Goal: Information Seeking & Learning: Learn about a topic

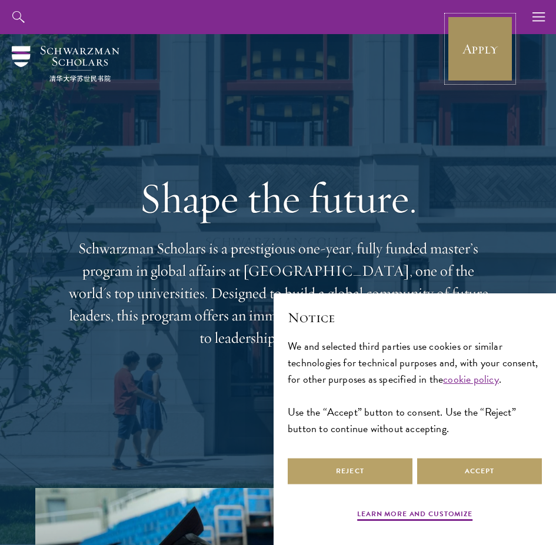
click at [481, 52] on link "Apply" at bounding box center [480, 49] width 66 height 66
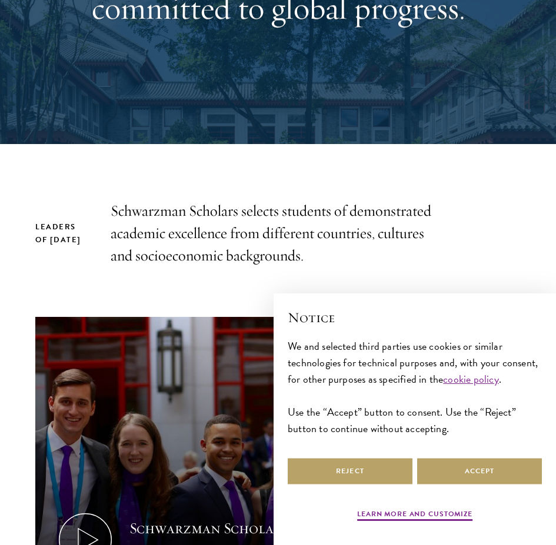
scroll to position [588, 0]
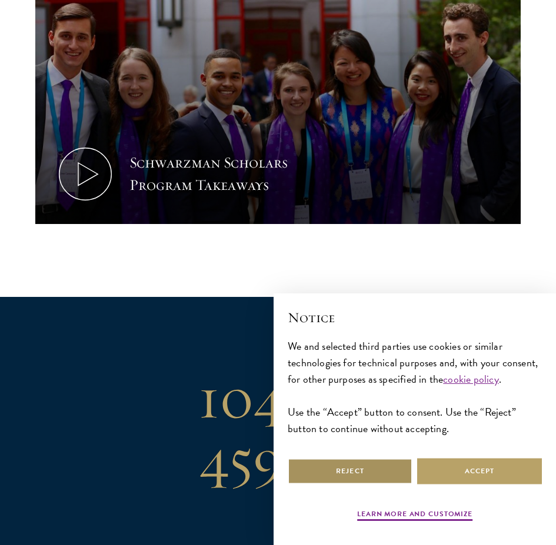
click at [378, 471] on button "Reject" at bounding box center [349, 471] width 125 height 26
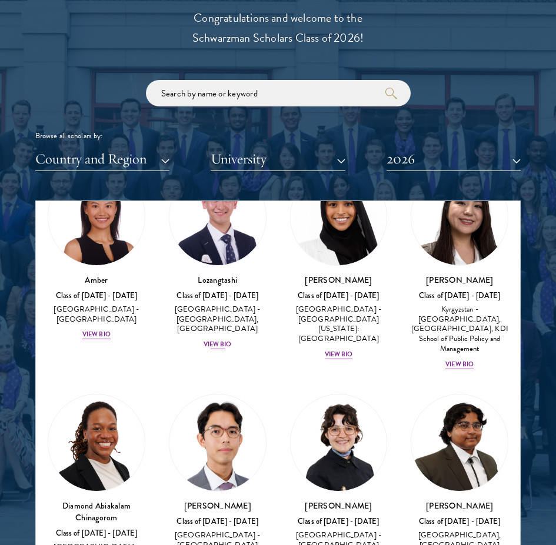
scroll to position [59, 0]
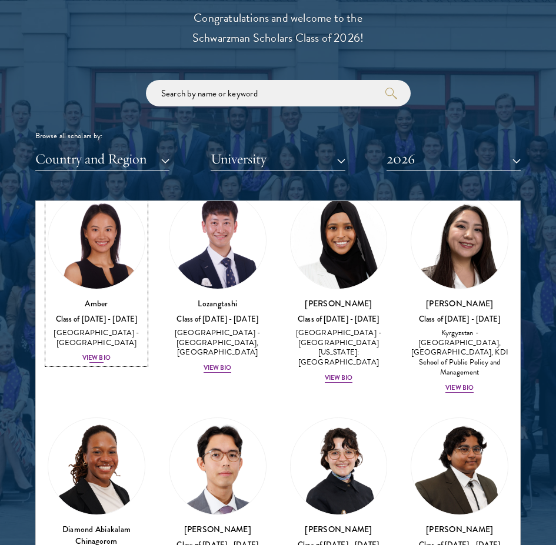
click at [96, 353] on div "View Bio" at bounding box center [96, 357] width 28 height 9
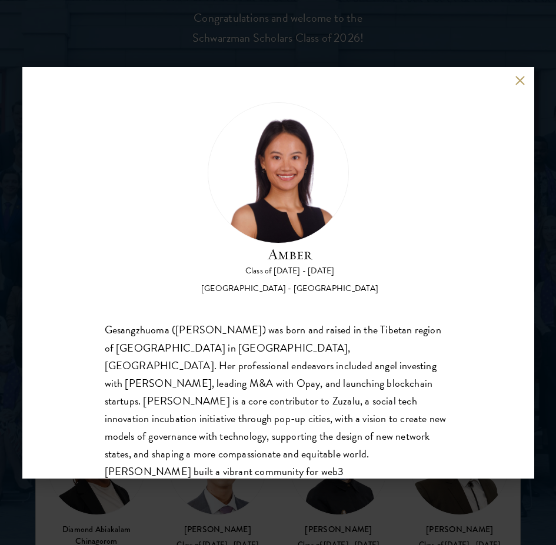
click at [366, 505] on div "Amber Class of [DATE] - [DATE] [GEOGRAPHIC_DATA] - [GEOGRAPHIC_DATA] Gesangzhuo…" at bounding box center [278, 272] width 556 height 545
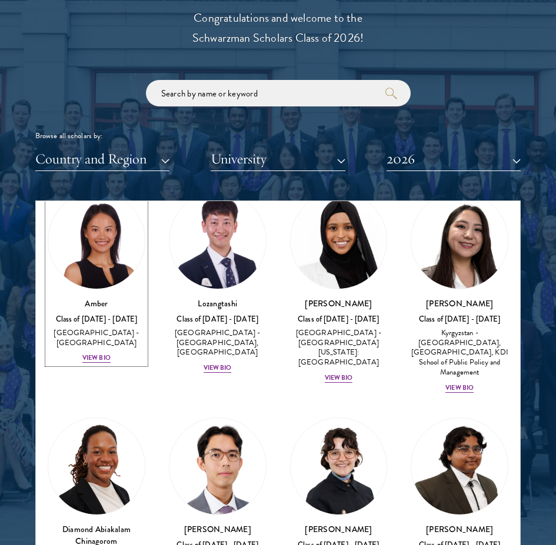
scroll to position [49, 0]
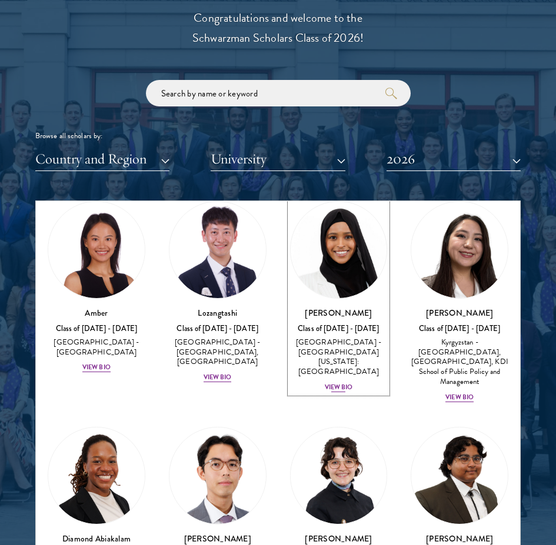
click at [327, 383] on div "View Bio" at bounding box center [338, 387] width 28 height 9
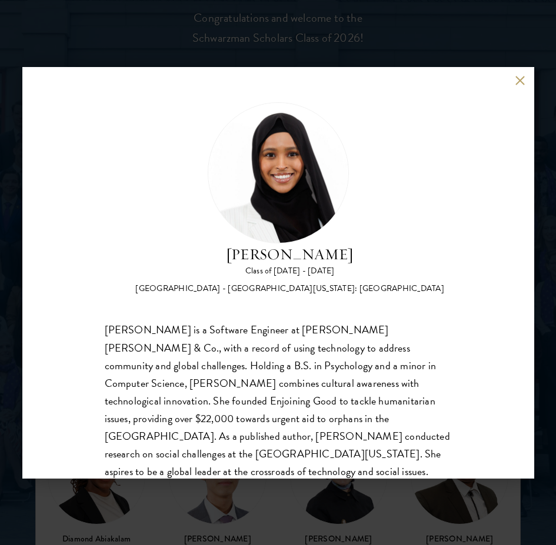
drag, startPoint x: 329, startPoint y: 517, endPoint x: 527, endPoint y: 55, distance: 502.5
click at [330, 517] on div "[PERSON_NAME] Class of [DATE] - [DATE] [GEOGRAPHIC_DATA] - [GEOGRAPHIC_DATA][US…" at bounding box center [278, 272] width 556 height 545
click at [393, 509] on div "[PERSON_NAME] Class of [DATE] - [DATE] [GEOGRAPHIC_DATA] - [GEOGRAPHIC_DATA][US…" at bounding box center [278, 272] width 556 height 545
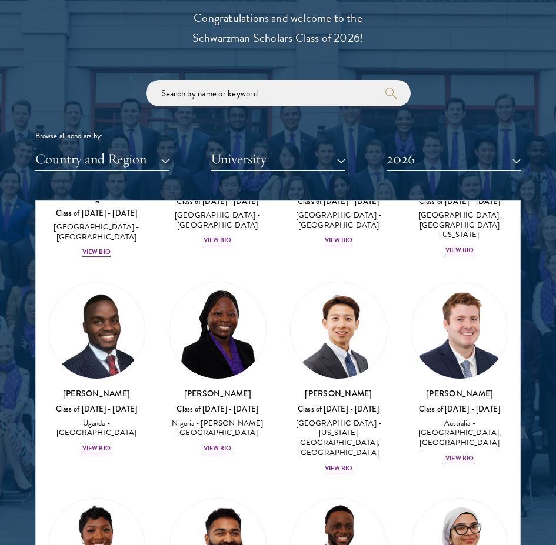
scroll to position [167, 0]
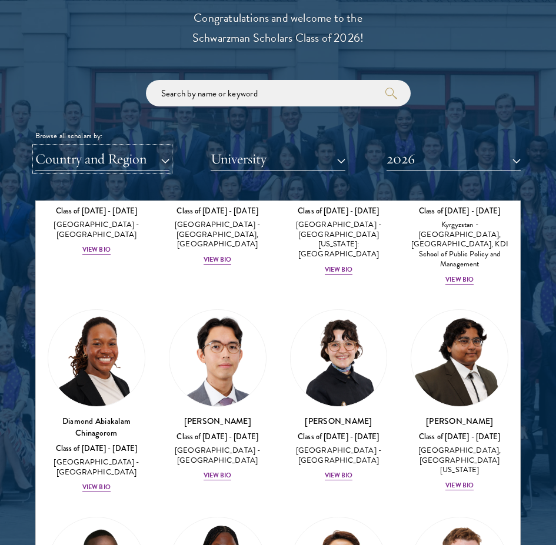
click at [114, 151] on button "Country and Region" at bounding box center [102, 159] width 134 height 24
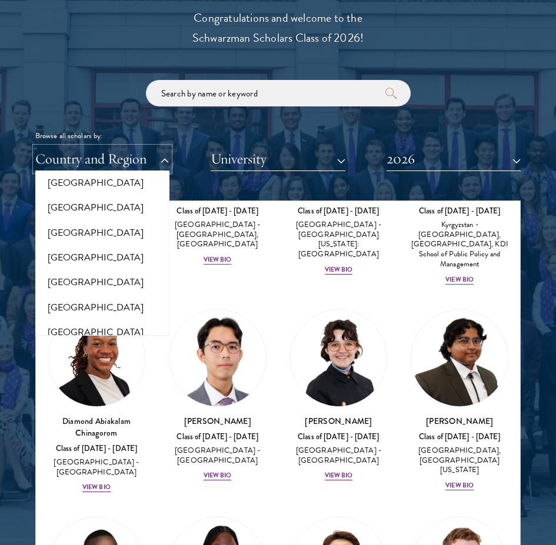
scroll to position [59, 0]
click at [237, 159] on button "University" at bounding box center [277, 159] width 134 height 24
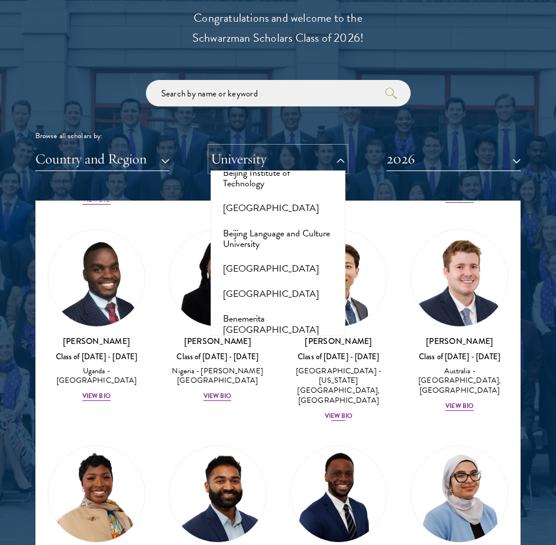
scroll to position [461, 0]
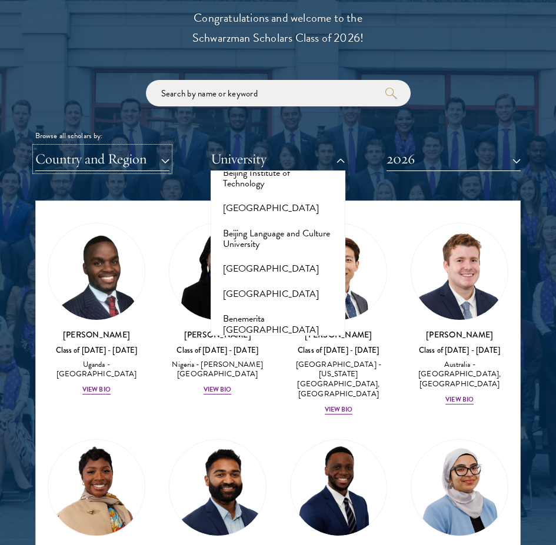
click at [129, 160] on button "Country and Region" at bounding box center [102, 159] width 134 height 24
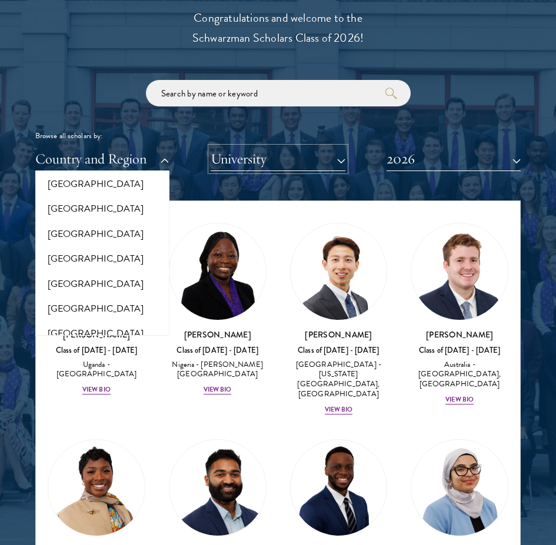
click at [245, 159] on button "University" at bounding box center [277, 159] width 134 height 24
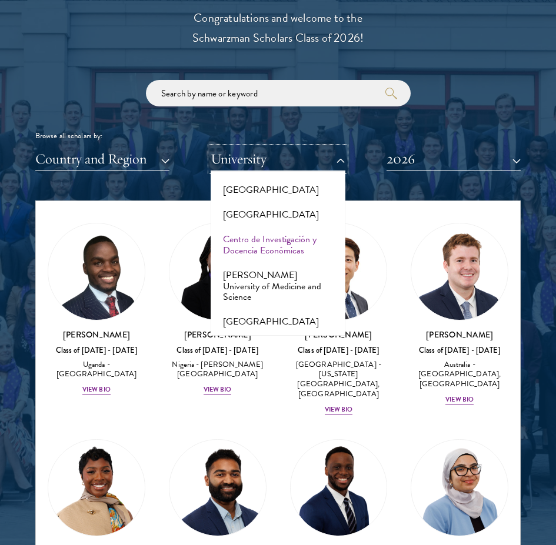
scroll to position [2057, 0]
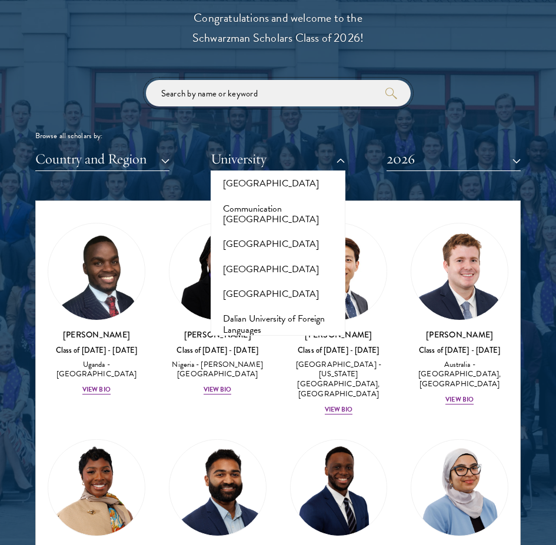
click at [265, 93] on input "search" at bounding box center [278, 93] width 265 height 26
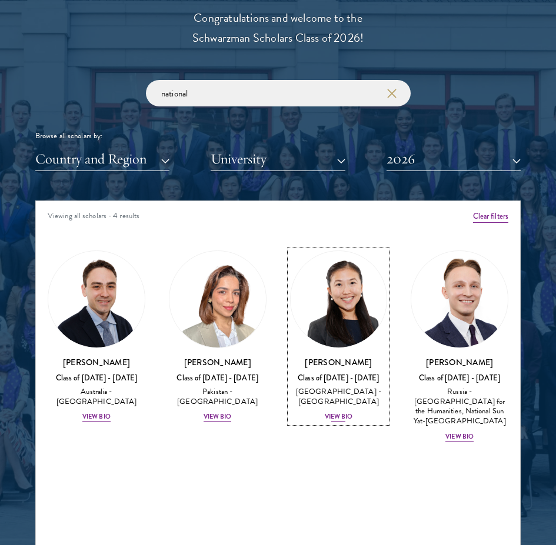
click at [337, 420] on div "View Bio" at bounding box center [338, 416] width 28 height 9
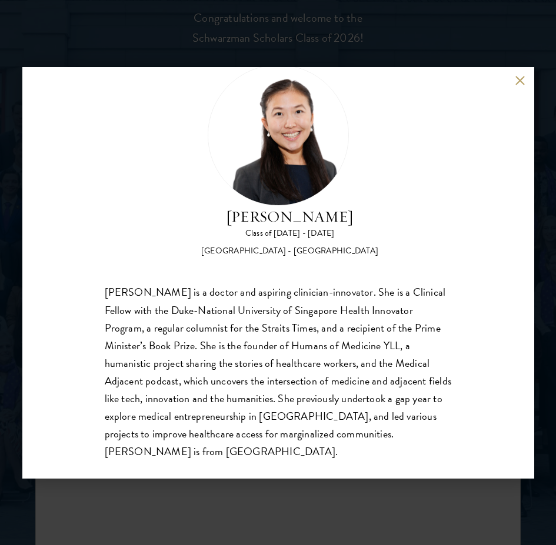
scroll to position [55, 0]
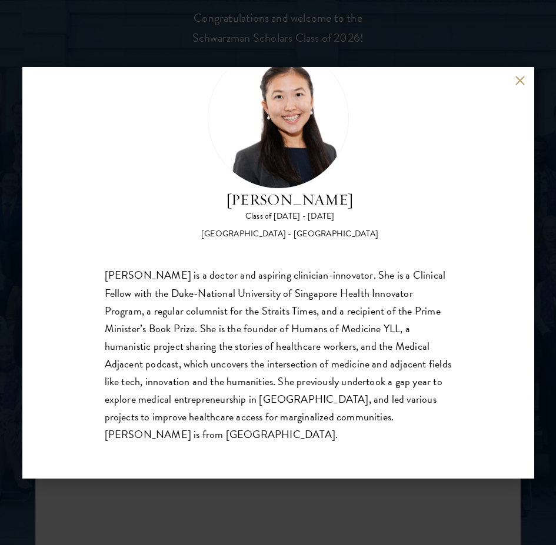
click at [518, 87] on div "[PERSON_NAME] Class of [DATE] - [DATE] [GEOGRAPHIC_DATA] - [GEOGRAPHIC_DATA] [P…" at bounding box center [277, 272] width 511 height 411
click at [514, 78] on div "[PERSON_NAME] Class of [DATE] - [DATE] [GEOGRAPHIC_DATA] - [GEOGRAPHIC_DATA] [P…" at bounding box center [277, 272] width 511 height 411
click at [518, 81] on button at bounding box center [520, 81] width 10 height 10
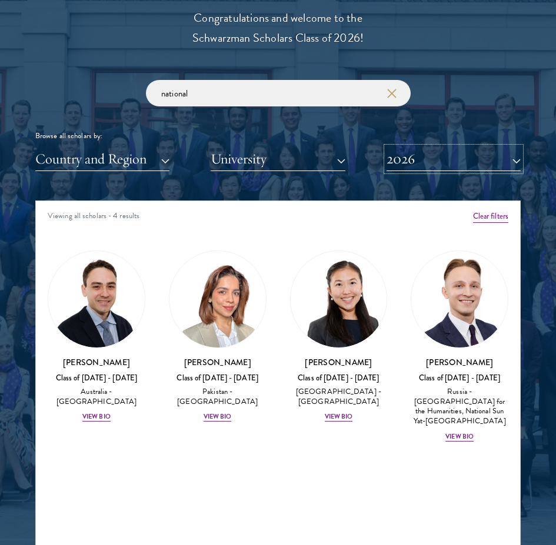
click at [449, 155] on button "2026" at bounding box center [453, 159] width 134 height 24
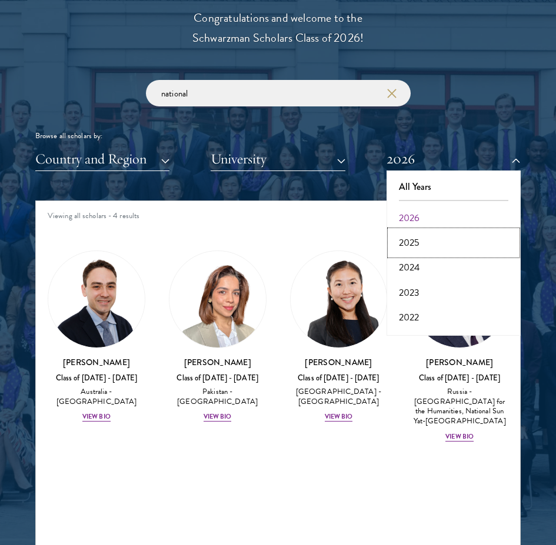
click at [444, 242] on button "2025" at bounding box center [453, 242] width 127 height 25
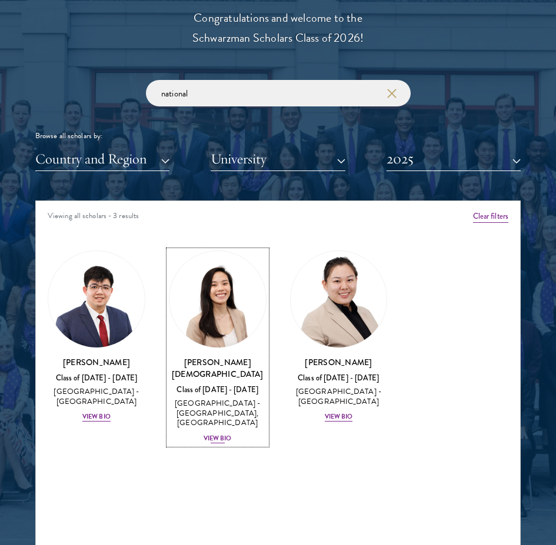
click at [216, 434] on div "View Bio" at bounding box center [217, 438] width 28 height 9
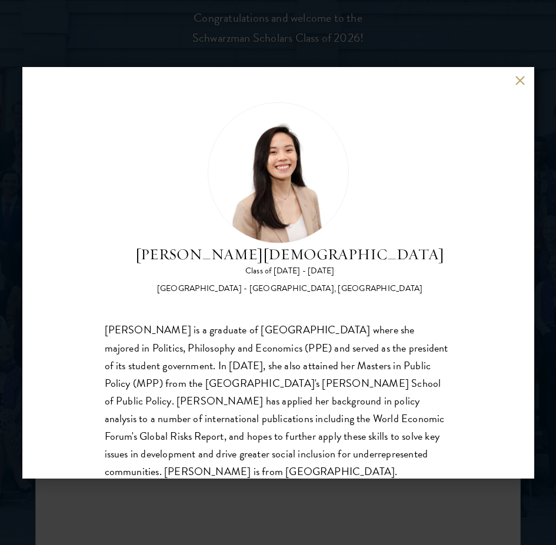
scroll to position [37, 0]
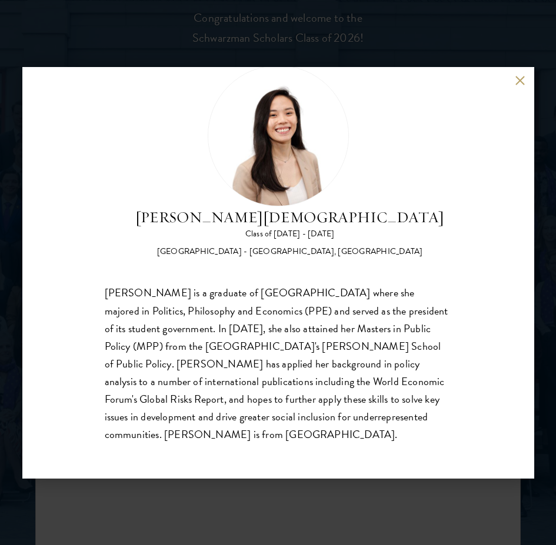
click at [517, 86] on div "[PERSON_NAME] Class of [DATE] - [DATE] [GEOGRAPHIC_DATA] - [GEOGRAPHIC_DATA], […" at bounding box center [277, 272] width 511 height 411
click at [513, 74] on div "[PERSON_NAME] Class of [DATE] - [DATE] [GEOGRAPHIC_DATA] - [GEOGRAPHIC_DATA], […" at bounding box center [277, 272] width 511 height 411
click at [520, 79] on button at bounding box center [520, 81] width 10 height 10
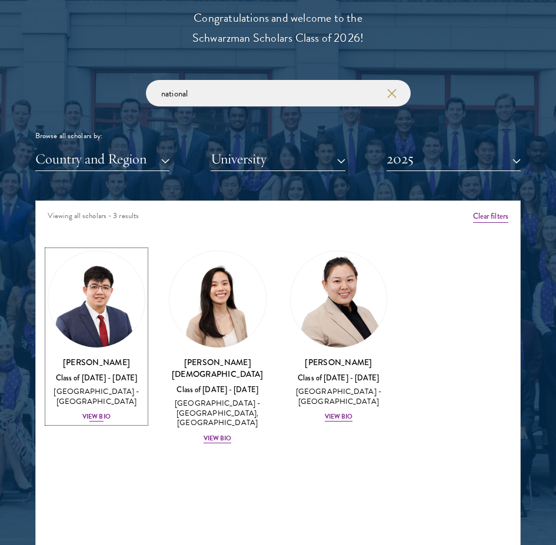
click at [97, 416] on div "View Bio" at bounding box center [96, 416] width 28 height 9
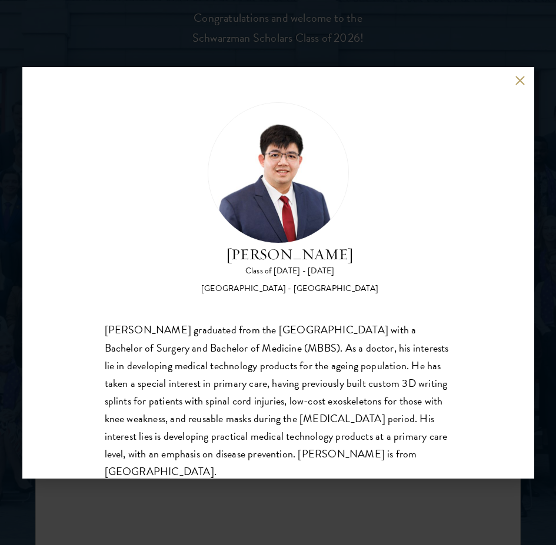
scroll to position [37, 0]
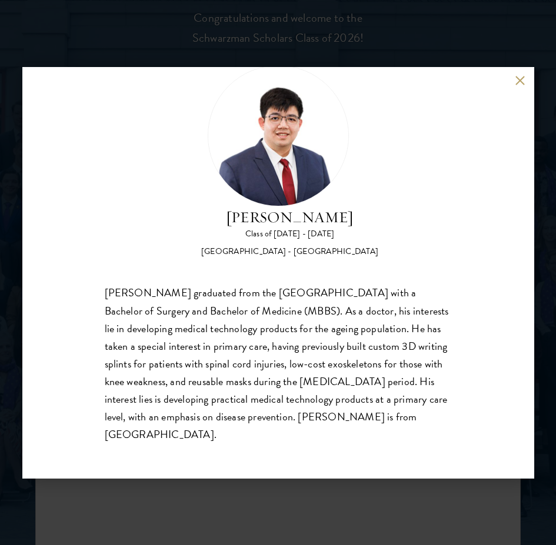
click at [517, 81] on button at bounding box center [520, 81] width 10 height 10
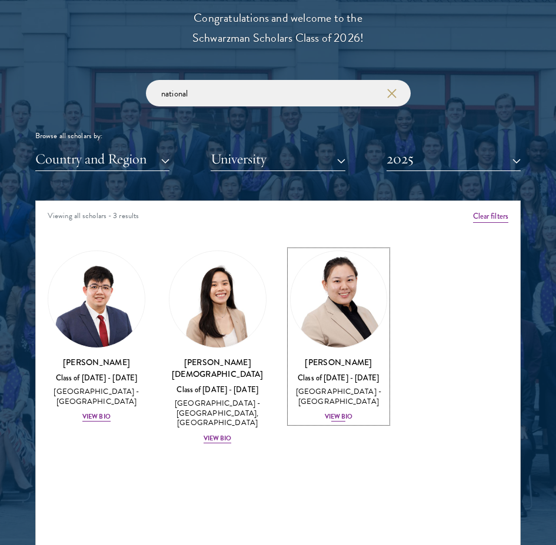
click at [342, 416] on div "View Bio" at bounding box center [338, 416] width 28 height 9
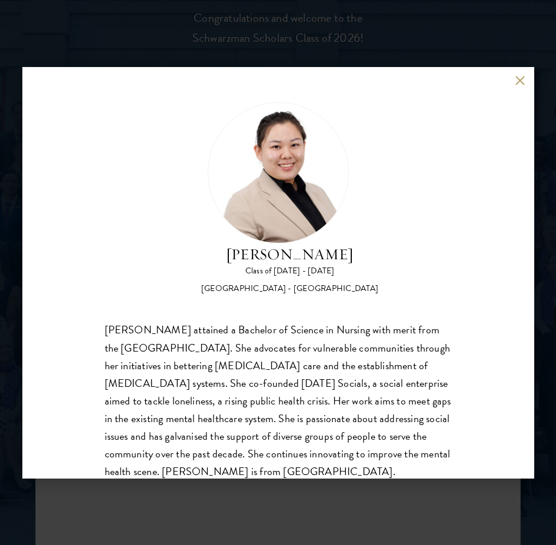
click at [520, 83] on button at bounding box center [520, 81] width 10 height 10
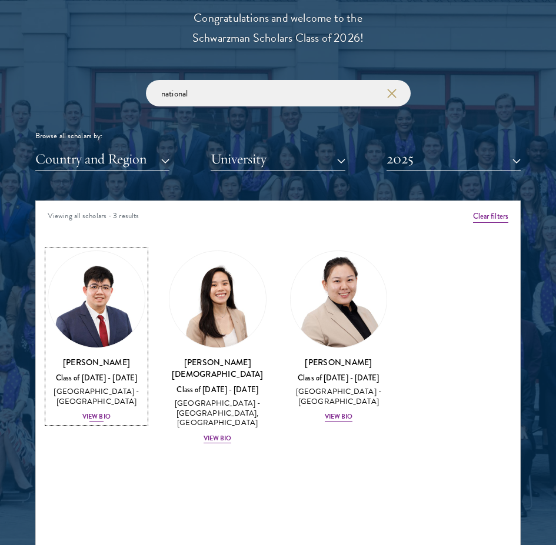
click at [94, 408] on div "[PERSON_NAME] Class of [DATE] - [DATE] [GEOGRAPHIC_DATA] - [GEOGRAPHIC_DATA] Vi…" at bounding box center [97, 389] width 98 height 67
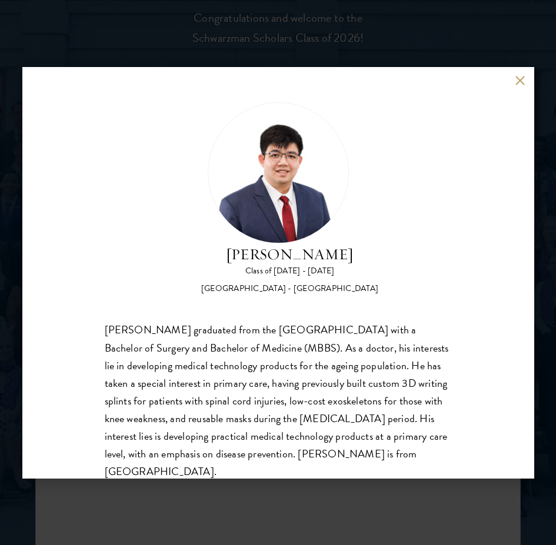
click at [522, 86] on div "[PERSON_NAME] Class of [DATE] - [DATE] [GEOGRAPHIC_DATA] - [GEOGRAPHIC_DATA] [P…" at bounding box center [277, 272] width 511 height 411
click at [516, 81] on button at bounding box center [520, 81] width 10 height 10
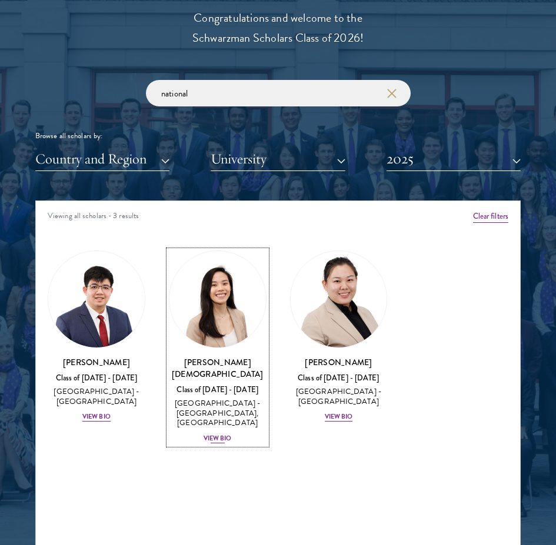
click at [213, 434] on div "View Bio" at bounding box center [217, 438] width 28 height 9
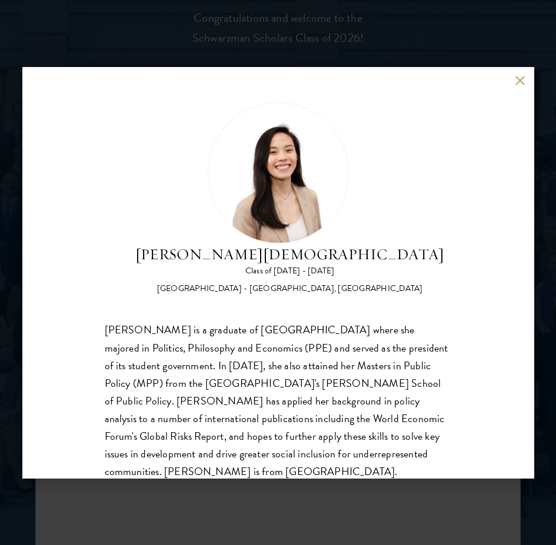
click at [516, 83] on button at bounding box center [520, 81] width 10 height 10
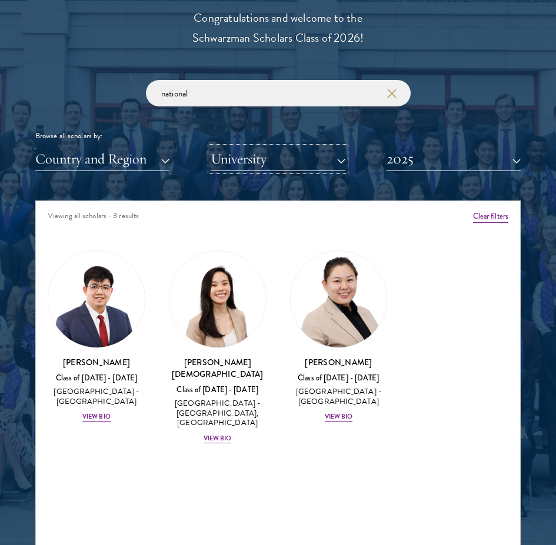
click at [312, 169] on button "University" at bounding box center [277, 159] width 134 height 24
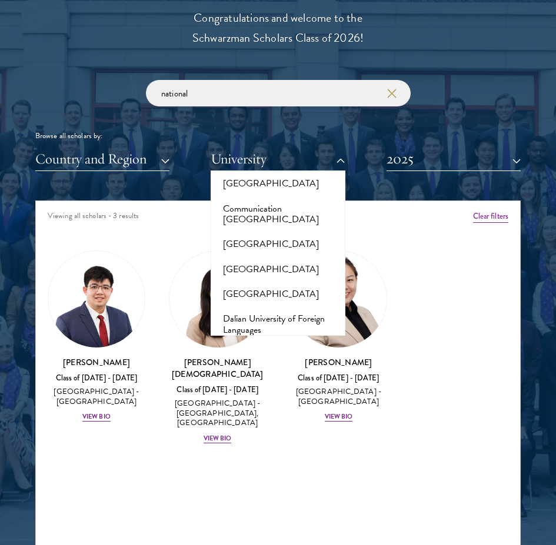
click at [419, 269] on div "Amber Class of [DATE] - [DATE] [GEOGRAPHIC_DATA] - [GEOGRAPHIC_DATA] View Bio C…" at bounding box center [278, 351] width 484 height 234
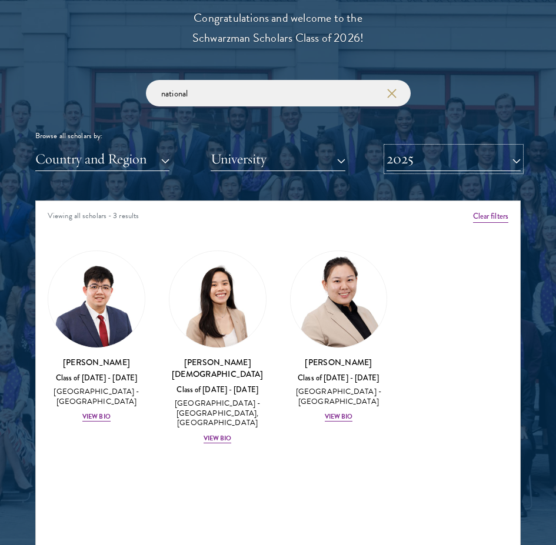
click at [434, 158] on button "2025" at bounding box center [453, 159] width 134 height 24
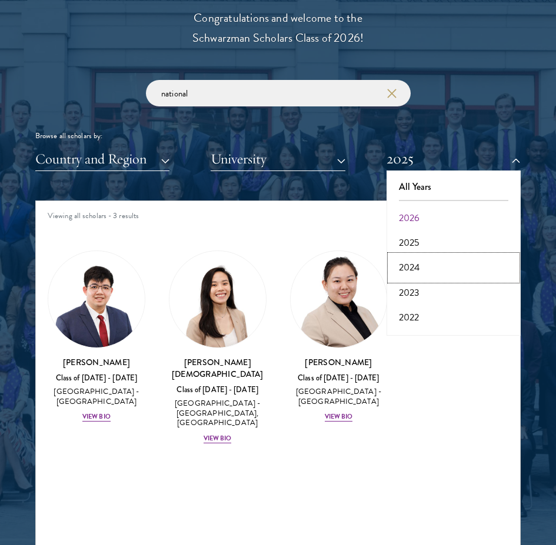
click at [440, 265] on button "2024" at bounding box center [453, 267] width 127 height 25
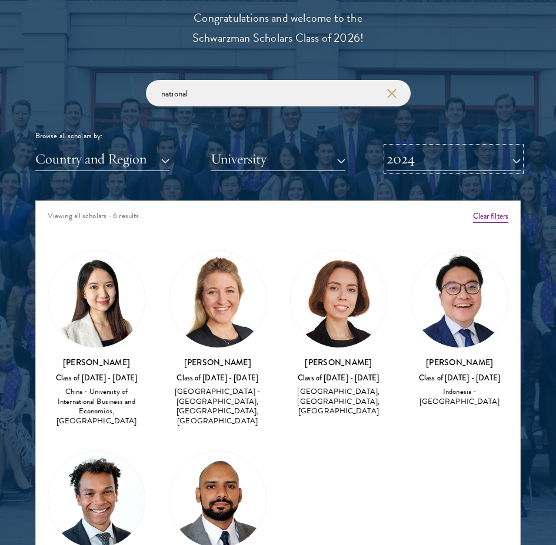
click at [463, 163] on button "2024" at bounding box center [453, 159] width 134 height 24
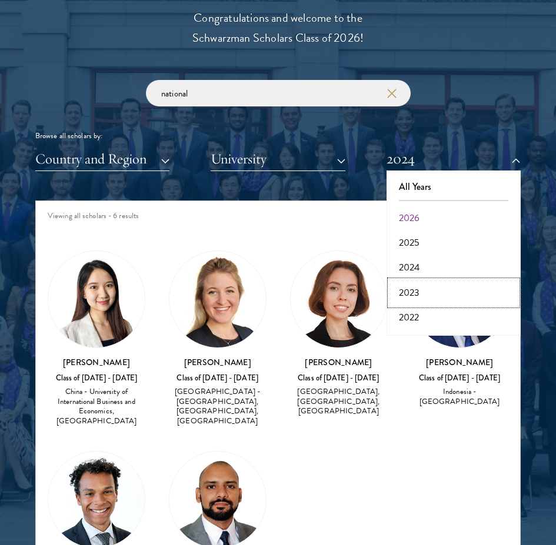
click at [438, 286] on button "2023" at bounding box center [453, 292] width 127 height 25
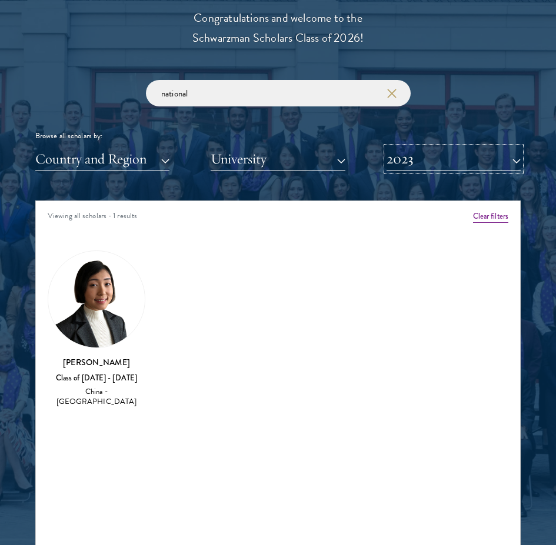
click at [461, 154] on button "2023" at bounding box center [453, 159] width 134 height 24
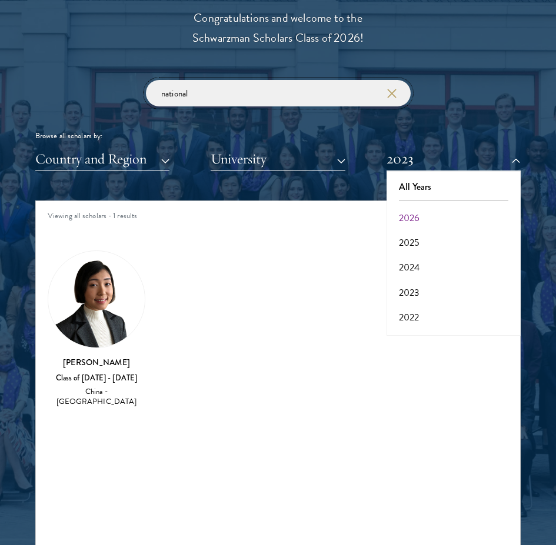
drag, startPoint x: 287, startPoint y: 89, endPoint x: 26, endPoint y: 38, distance: 266.5
click at [26, 38] on section "Scholar Directory Congratulations and welcome to the Schwarzman Scholars Class …" at bounding box center [278, 260] width 556 height 727
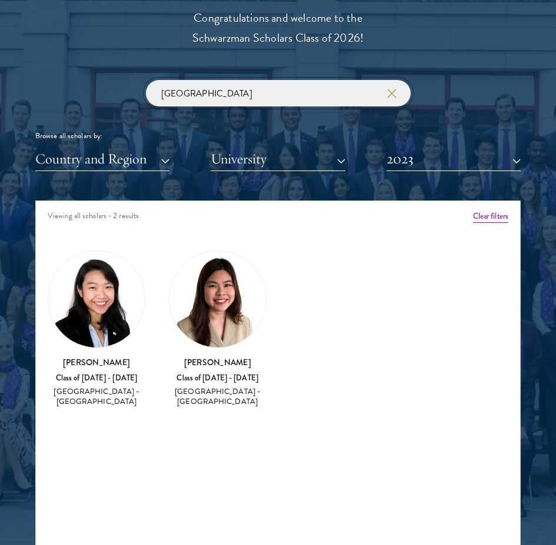
type input "[GEOGRAPHIC_DATA]"
click at [489, 165] on button "2023" at bounding box center [453, 159] width 134 height 24
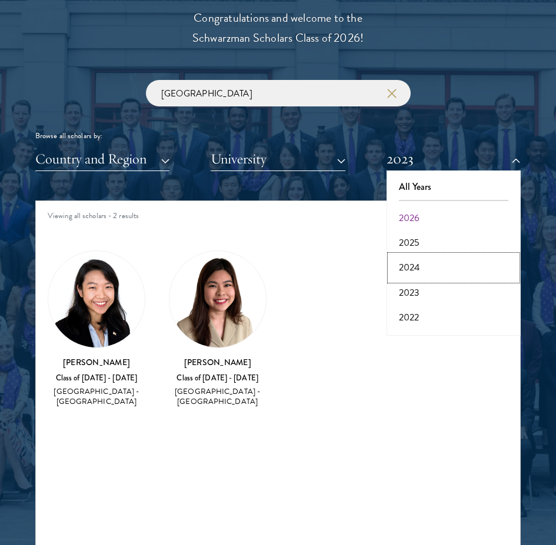
click at [463, 262] on button "2024" at bounding box center [453, 267] width 127 height 25
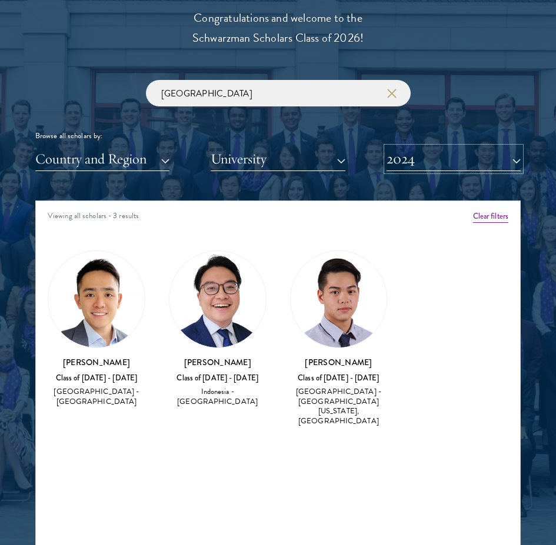
click at [486, 150] on button "2024" at bounding box center [453, 159] width 134 height 24
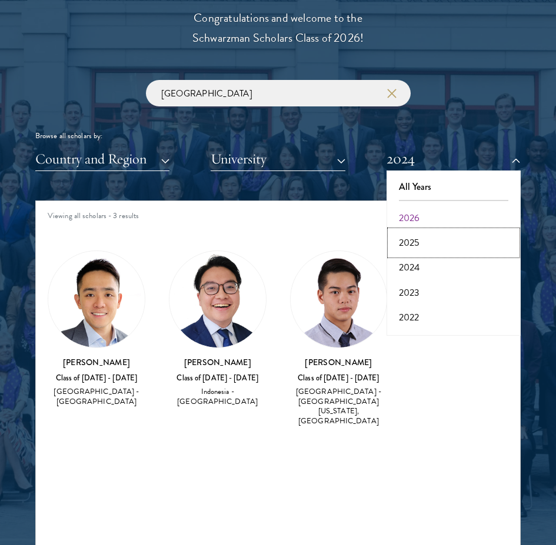
click at [457, 245] on button "2025" at bounding box center [453, 242] width 127 height 25
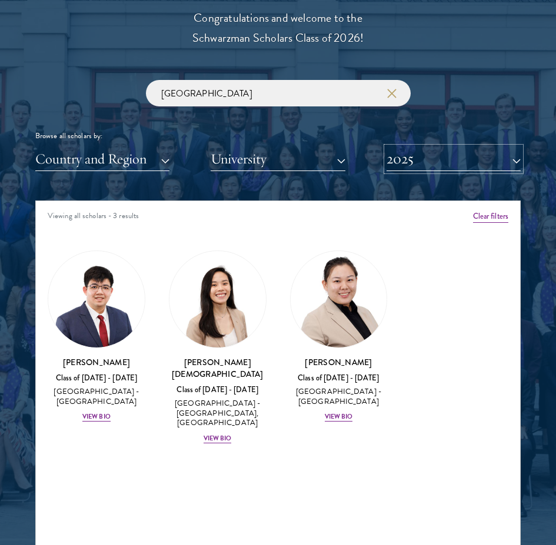
click at [459, 159] on button "2025" at bounding box center [453, 159] width 134 height 24
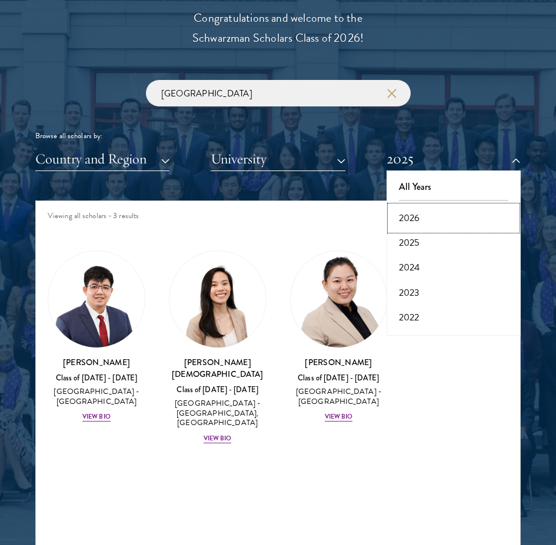
click at [453, 217] on button "2026" at bounding box center [453, 218] width 127 height 25
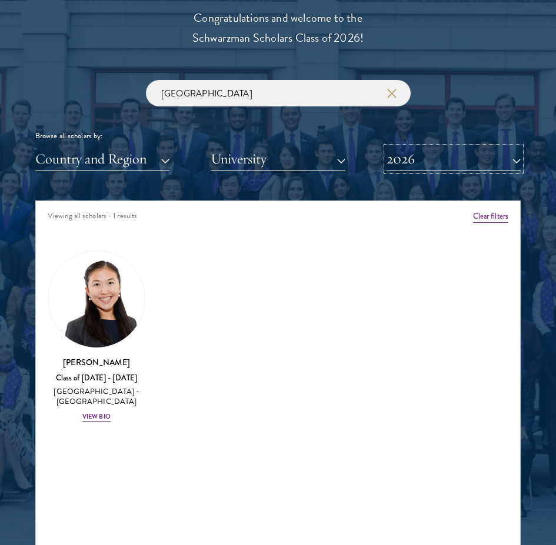
click at [444, 166] on button "2026" at bounding box center [453, 159] width 134 height 24
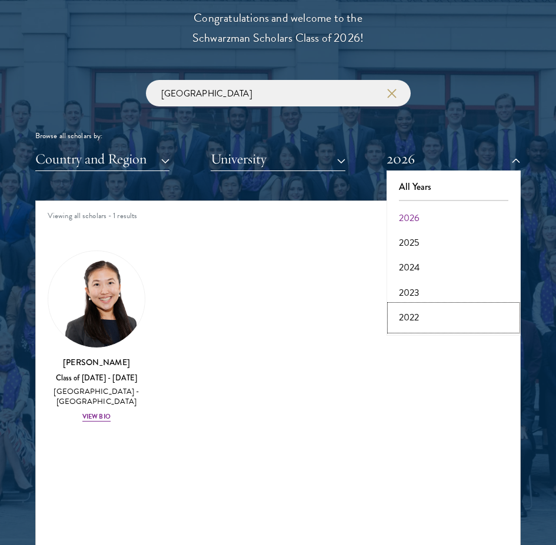
click at [427, 319] on button "2022" at bounding box center [453, 317] width 127 height 25
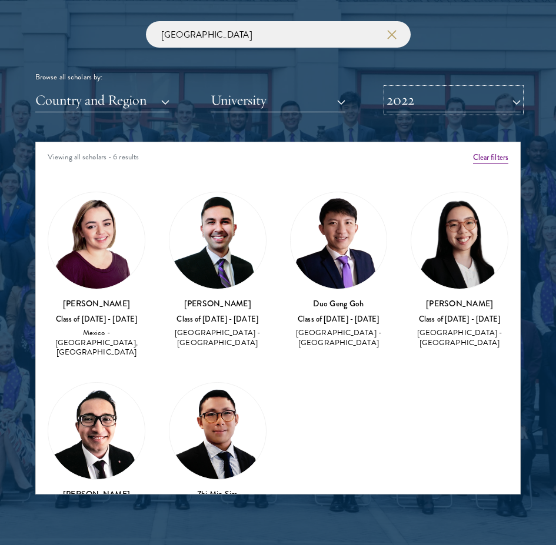
click at [494, 101] on button "2022" at bounding box center [453, 100] width 134 height 24
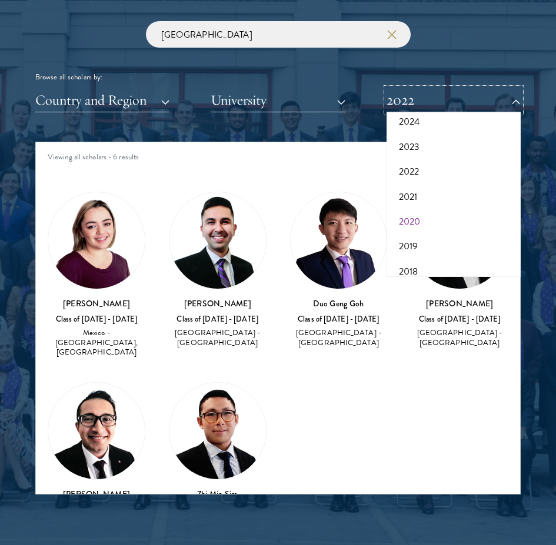
scroll to position [59, 0]
click at [437, 219] on button "2021" at bounding box center [453, 225] width 127 height 25
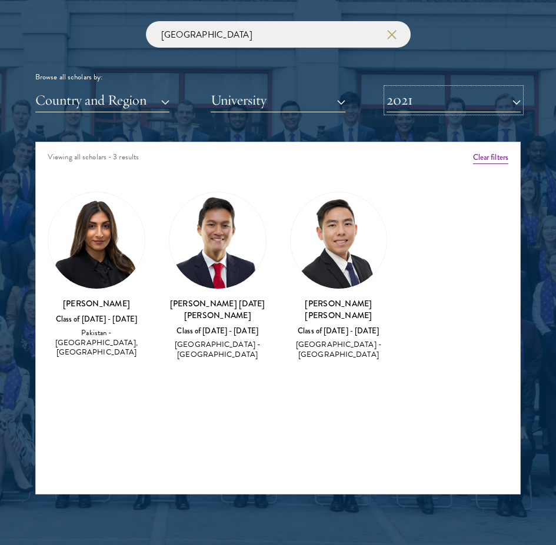
click at [496, 105] on button "2021" at bounding box center [453, 100] width 134 height 24
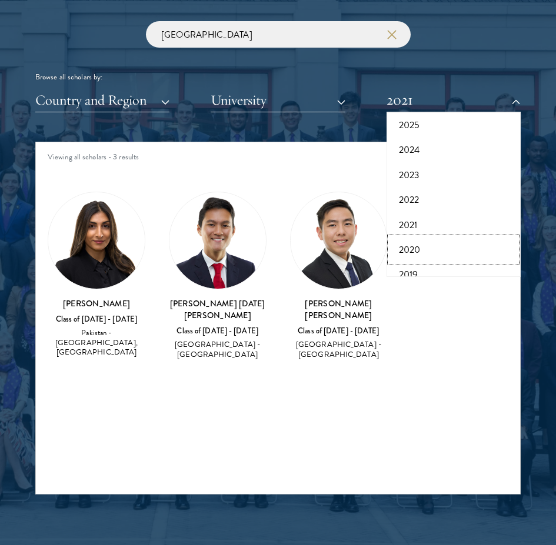
click at [454, 257] on button "2020" at bounding box center [453, 249] width 127 height 25
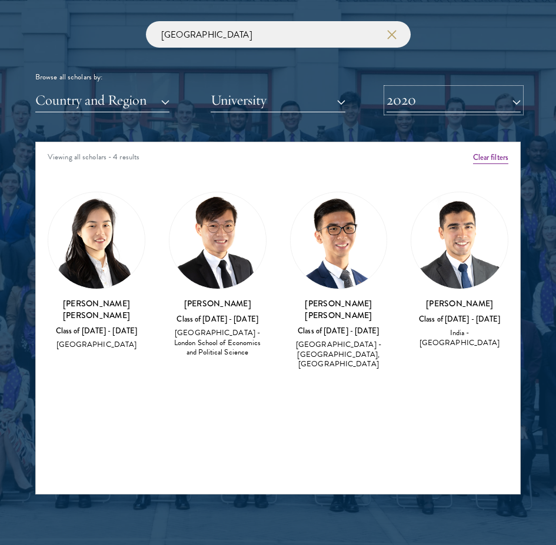
click at [511, 103] on button "2020" at bounding box center [453, 100] width 134 height 24
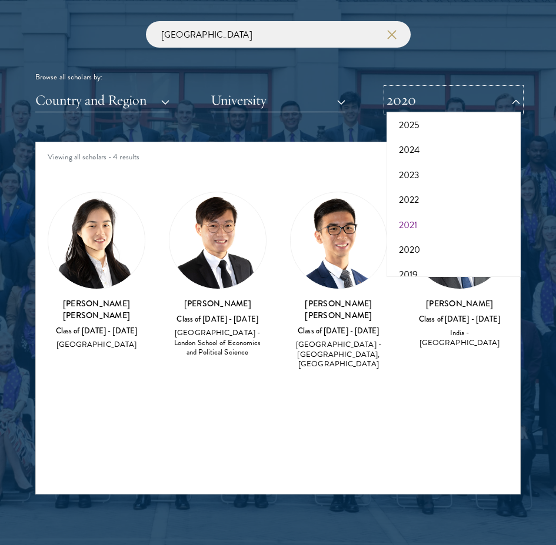
scroll to position [118, 0]
click at [427, 217] on button "2019" at bounding box center [453, 215] width 127 height 25
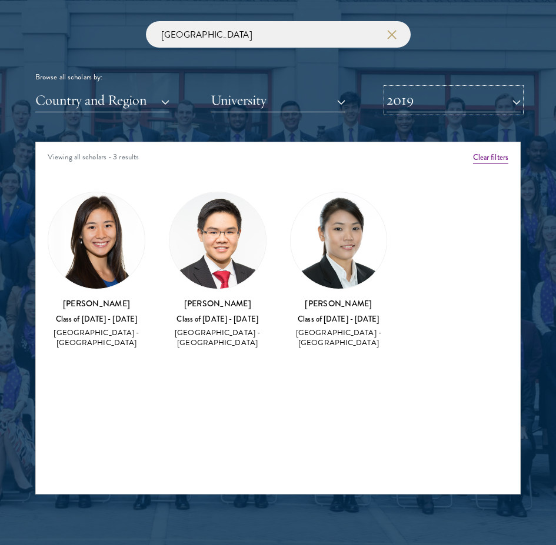
click at [490, 101] on button "2019" at bounding box center [453, 100] width 134 height 24
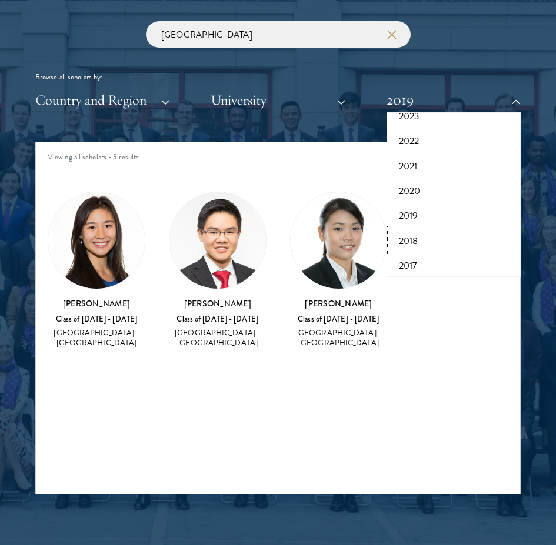
click at [451, 244] on button "2018" at bounding box center [453, 241] width 127 height 25
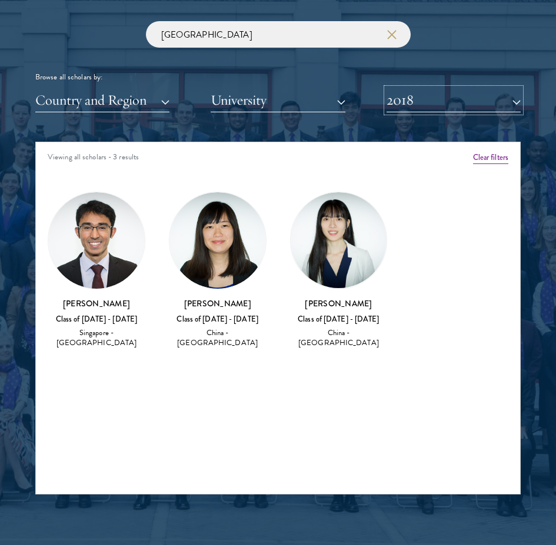
click at [471, 102] on button "2018" at bounding box center [453, 100] width 134 height 24
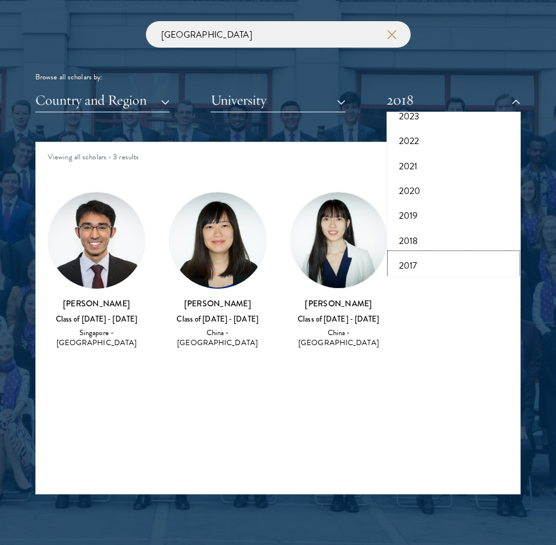
click at [426, 261] on button "2017" at bounding box center [453, 265] width 127 height 25
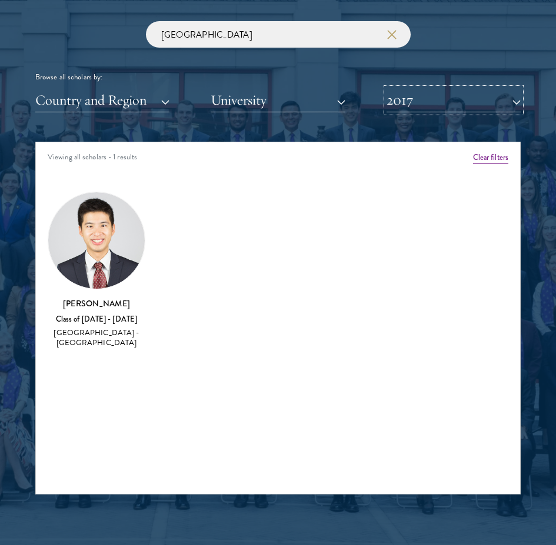
click at [479, 110] on button "2017" at bounding box center [453, 100] width 134 height 24
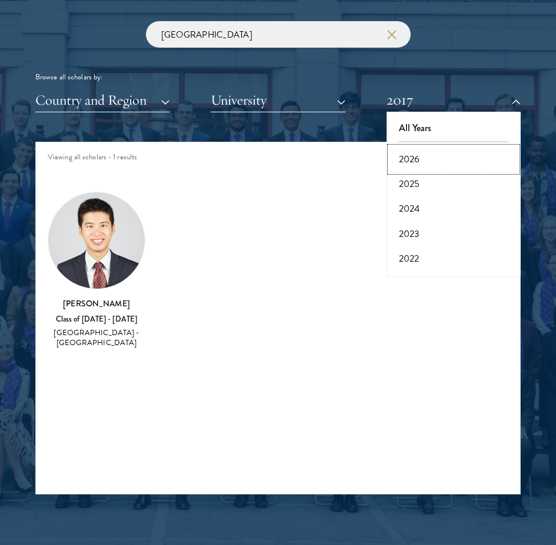
click at [452, 160] on button "2026" at bounding box center [453, 159] width 127 height 25
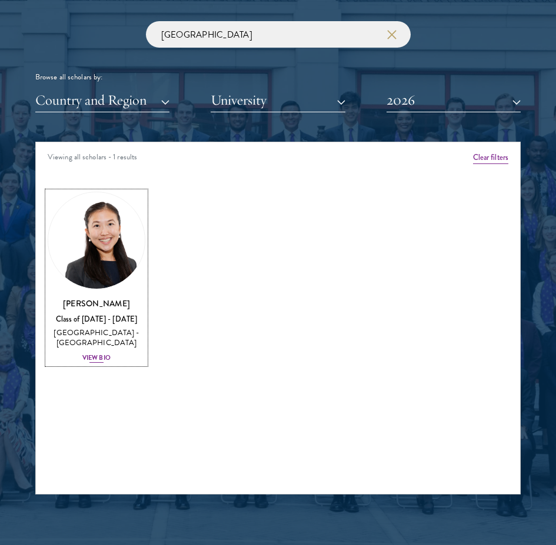
click at [80, 357] on div "[PERSON_NAME] Class of [DATE] - [DATE] [GEOGRAPHIC_DATA] - [GEOGRAPHIC_DATA] Vi…" at bounding box center [97, 330] width 98 height 67
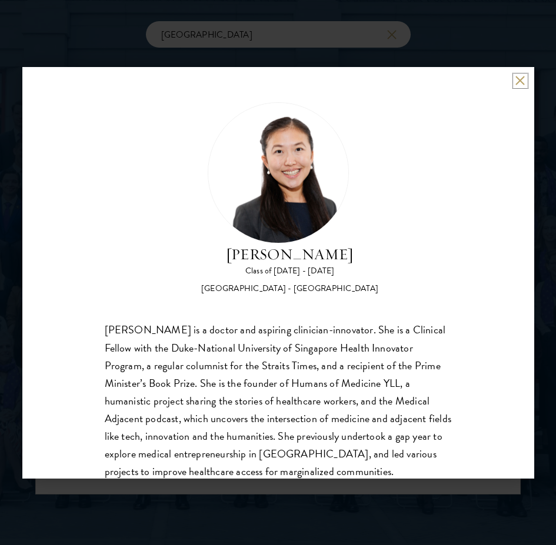
drag, startPoint x: 519, startPoint y: 76, endPoint x: 518, endPoint y: 82, distance: 5.9
click at [518, 76] on button at bounding box center [520, 81] width 10 height 10
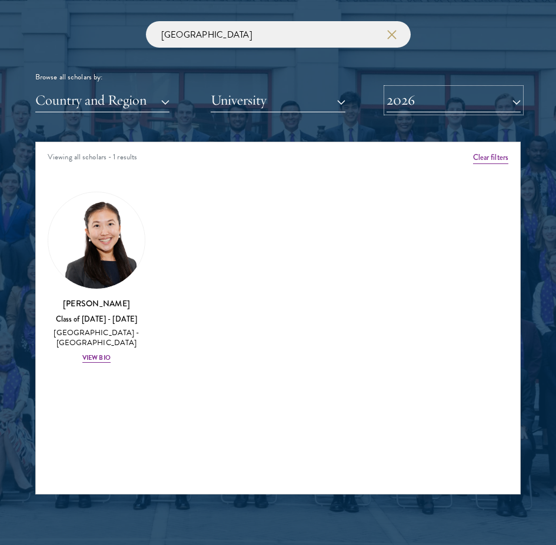
click at [457, 108] on button "2026" at bounding box center [453, 100] width 134 height 24
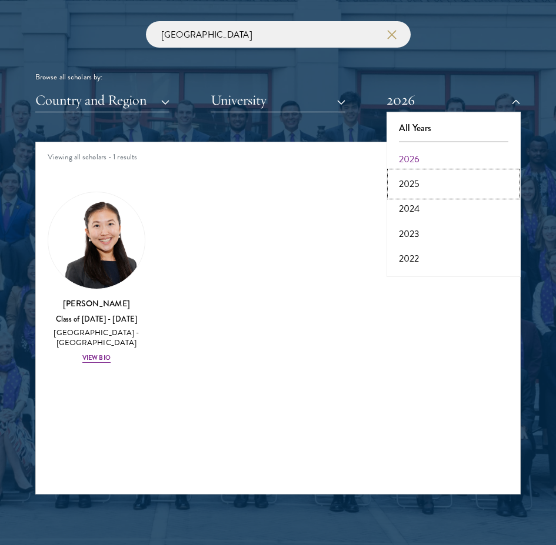
click at [447, 177] on button "2025" at bounding box center [453, 184] width 127 height 25
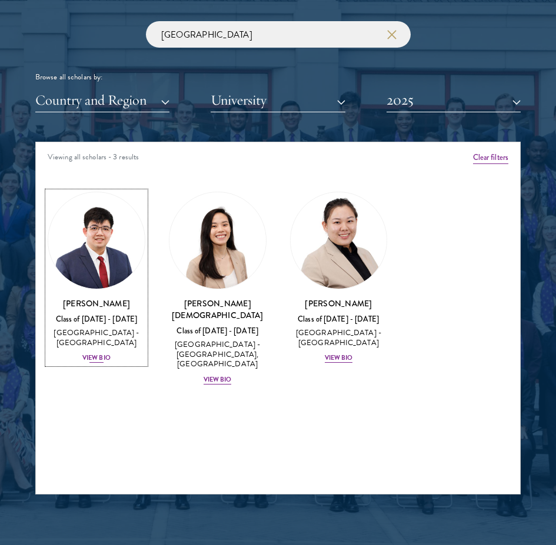
click at [84, 361] on div "View Bio" at bounding box center [96, 357] width 28 height 9
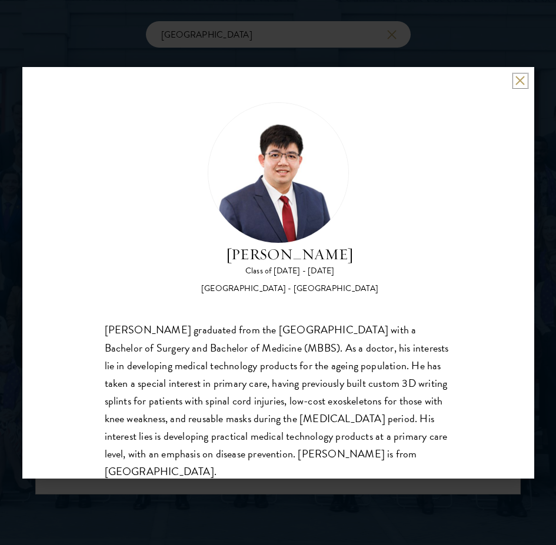
click at [518, 84] on button at bounding box center [520, 81] width 10 height 10
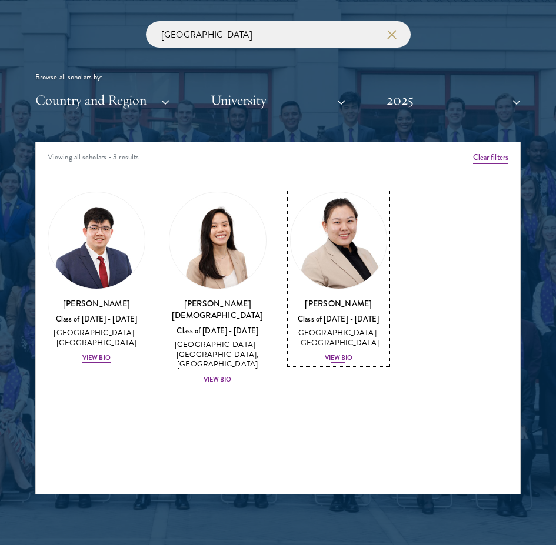
click at [344, 353] on div "[PERSON_NAME] Class of [DATE] - [DATE] [GEOGRAPHIC_DATA] - [GEOGRAPHIC_DATA] Vi…" at bounding box center [339, 330] width 98 height 67
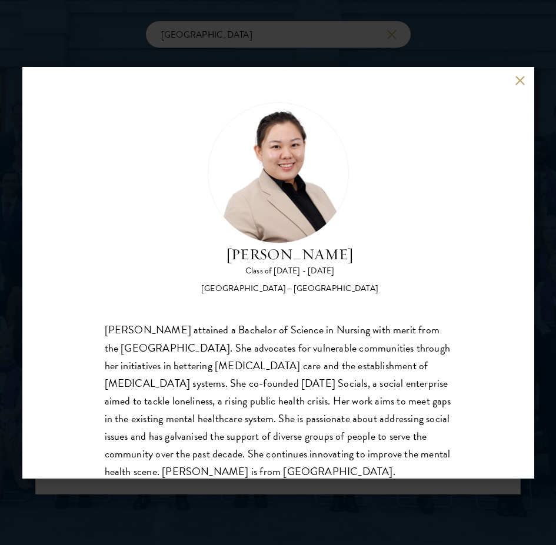
click at [513, 81] on div "[PERSON_NAME] Class of [DATE] - [DATE] [GEOGRAPHIC_DATA] - [GEOGRAPHIC_DATA] [P…" at bounding box center [277, 272] width 511 height 411
click at [517, 84] on button at bounding box center [520, 81] width 10 height 10
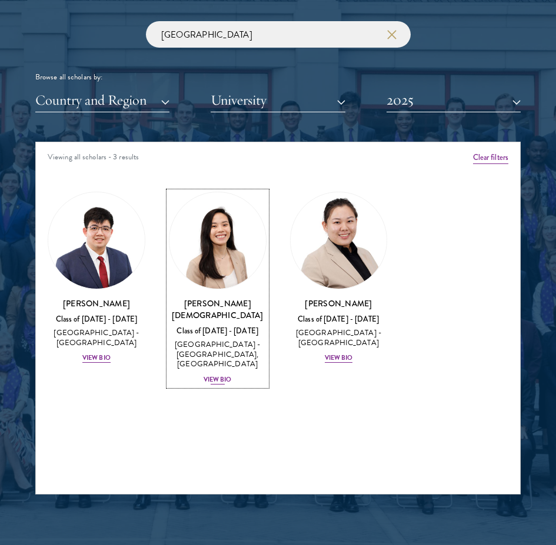
click at [220, 375] on div "View Bio" at bounding box center [217, 379] width 28 height 9
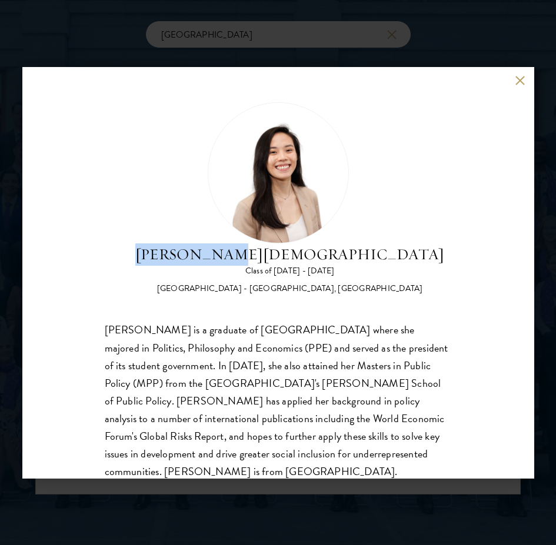
drag, startPoint x: 246, startPoint y: 247, endPoint x: 332, endPoint y: 264, distance: 88.0
click at [332, 264] on h2 "[PERSON_NAME][DEMOGRAPHIC_DATA]" at bounding box center [289, 254] width 309 height 22
copy h2 "[PERSON_NAME][DEMOGRAPHIC_DATA]"
